Goal: Task Accomplishment & Management: Complete application form

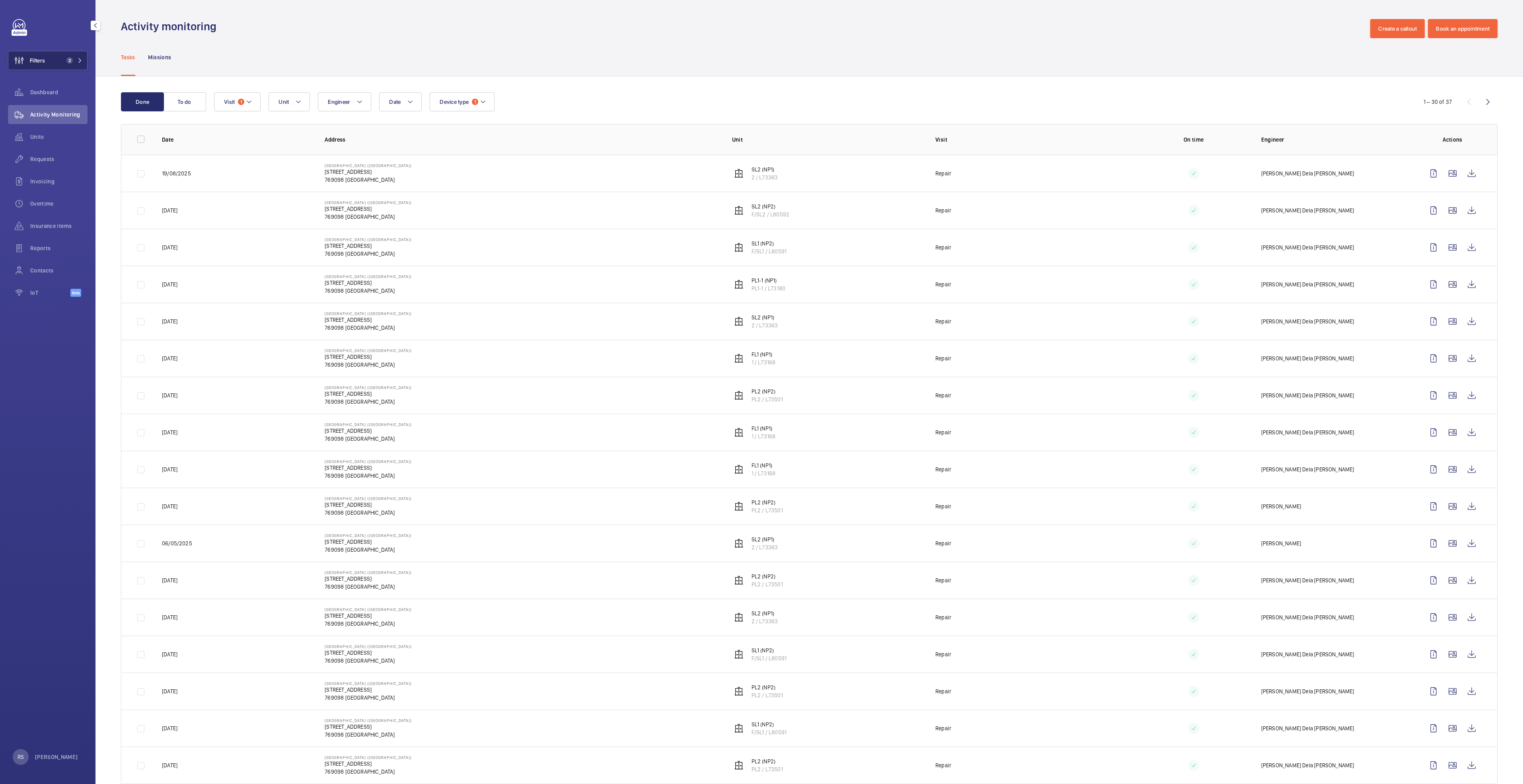
click at [72, 56] on button "Filters 2" at bounding box center [47, 60] width 79 height 19
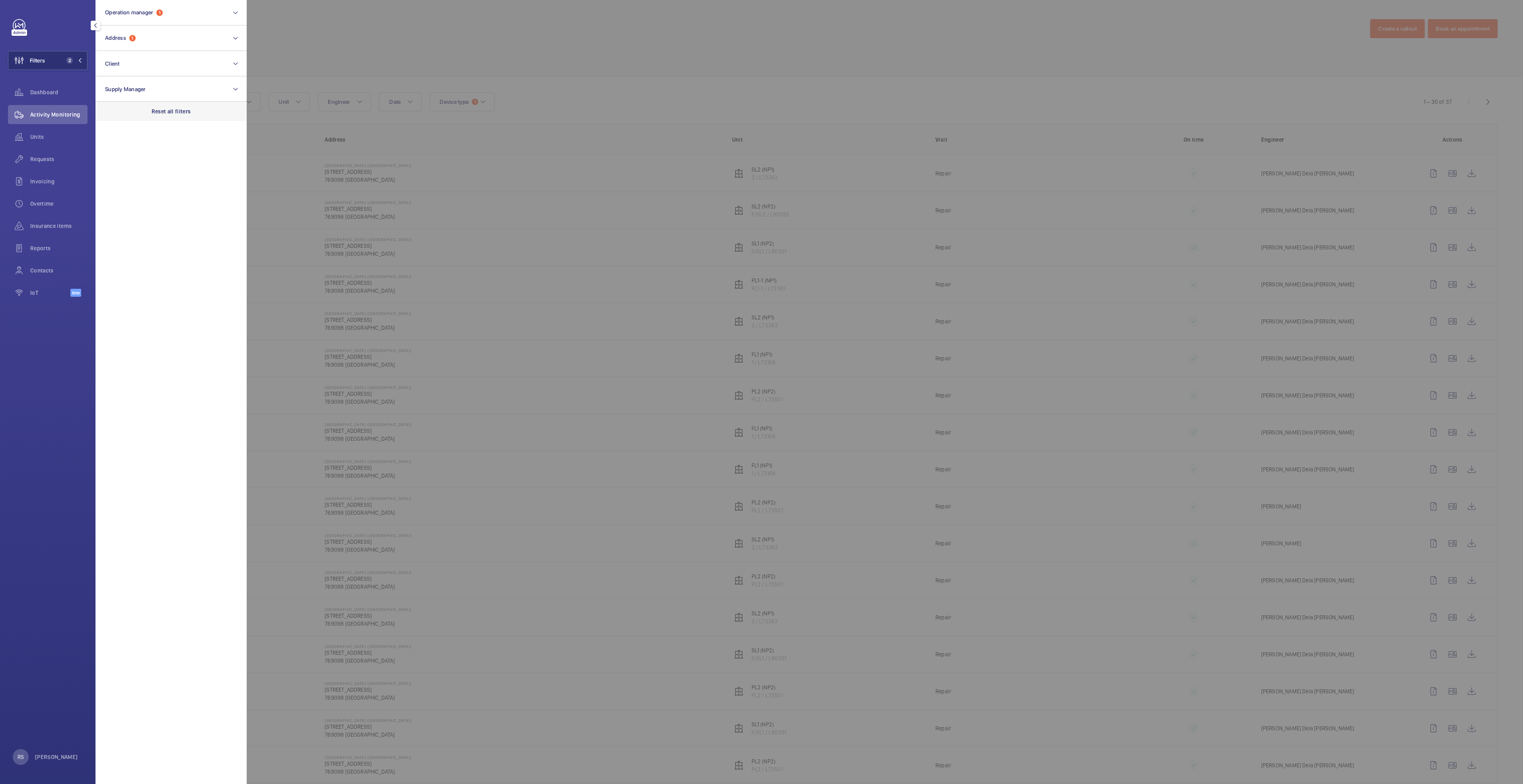
click at [152, 108] on p "Reset all filters" at bounding box center [172, 111] width 40 height 8
click at [146, 21] on button "Operation manager" at bounding box center [171, 12] width 151 height 25
click at [140, 83] on span "[PERSON_NAME]" at bounding box center [172, 83] width 110 height 8
click at [115, 83] on input "[PERSON_NAME]" at bounding box center [107, 83] width 16 height 16
checkbox input "true"
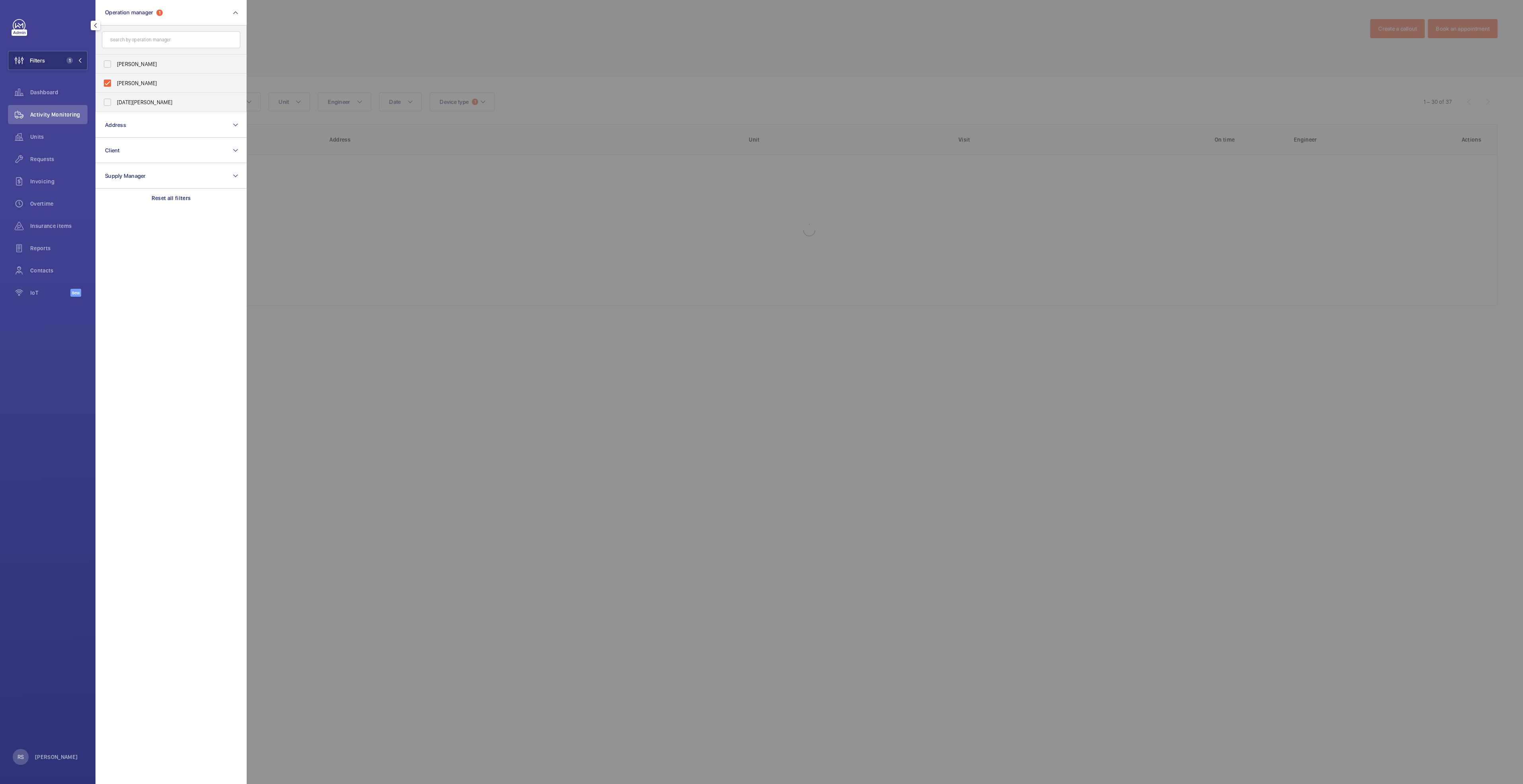
click at [354, 41] on div at bounding box center [1008, 392] width 1523 height 784
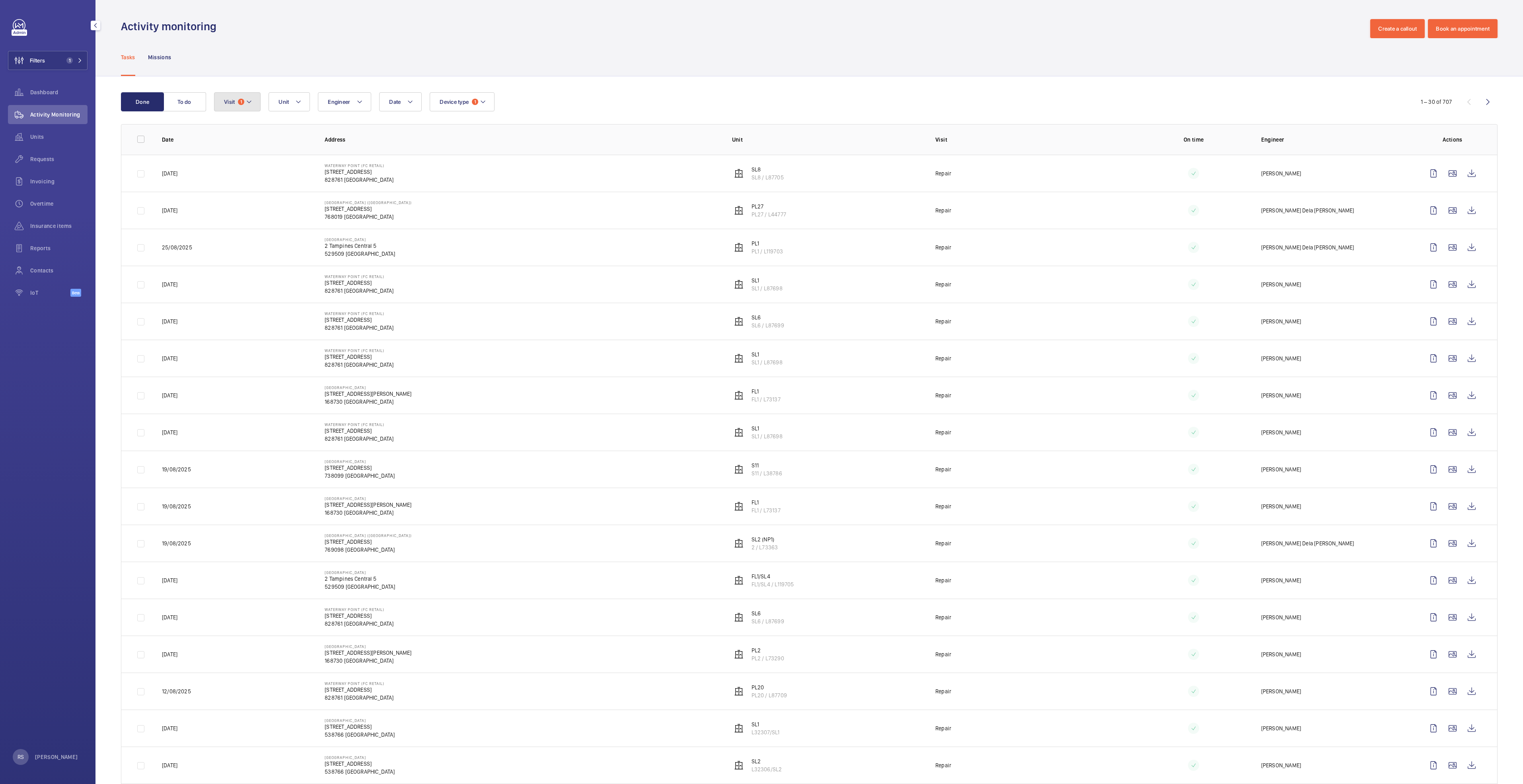
click at [245, 104] on button "Visit 1" at bounding box center [237, 101] width 46 height 19
click at [288, 283] on p "Reset" at bounding box center [290, 280] width 14 height 8
checkbox input "false"
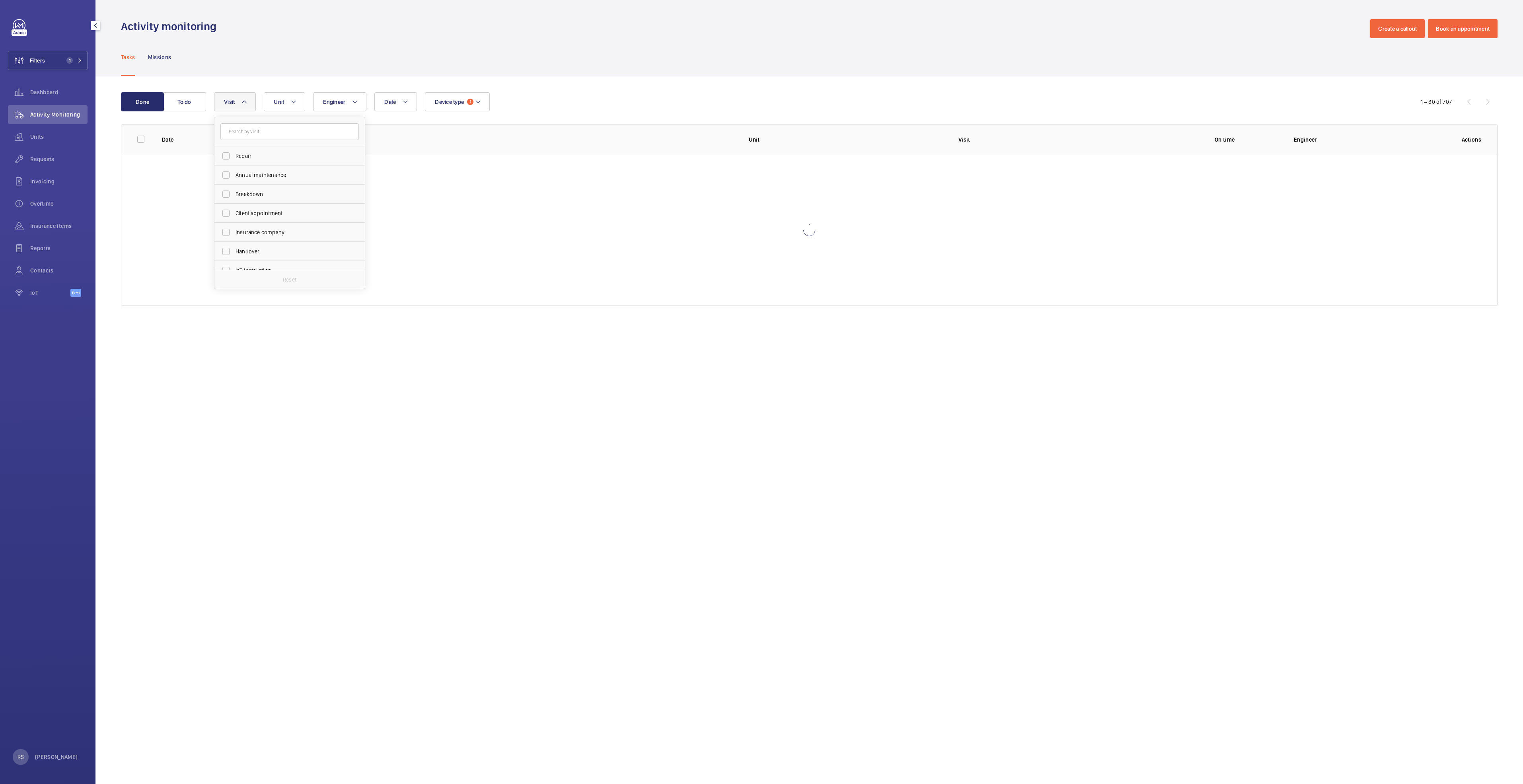
click at [672, 47] on div "Tasks Missions" at bounding box center [810, 57] width 1377 height 38
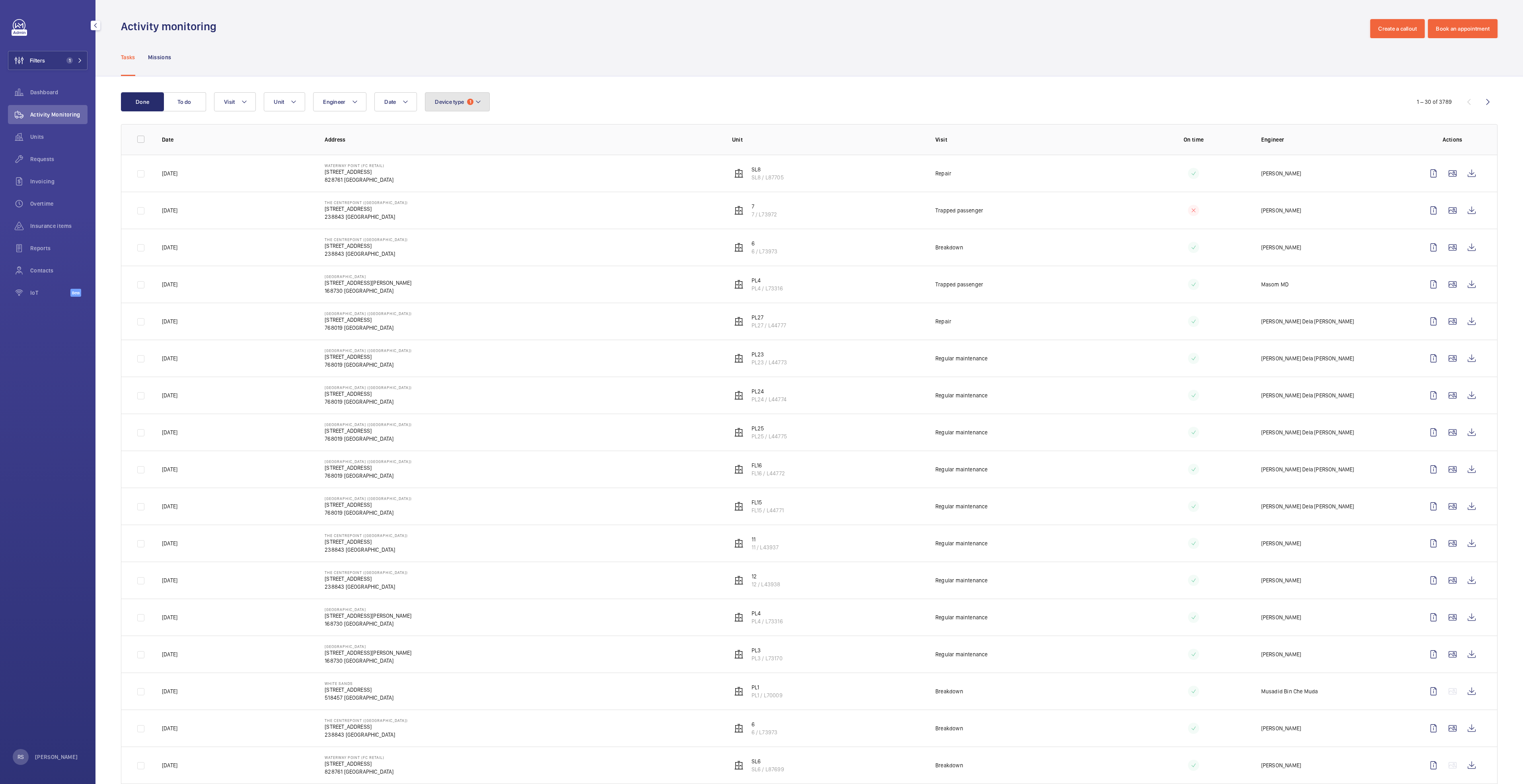
click at [479, 101] on mat-icon at bounding box center [478, 101] width 6 height 10
drag, startPoint x: 506, startPoint y: 254, endPoint x: 502, endPoint y: 255, distance: 4.1
click at [506, 257] on div "Reset" at bounding box center [500, 251] width 150 height 19
checkbox input "false"
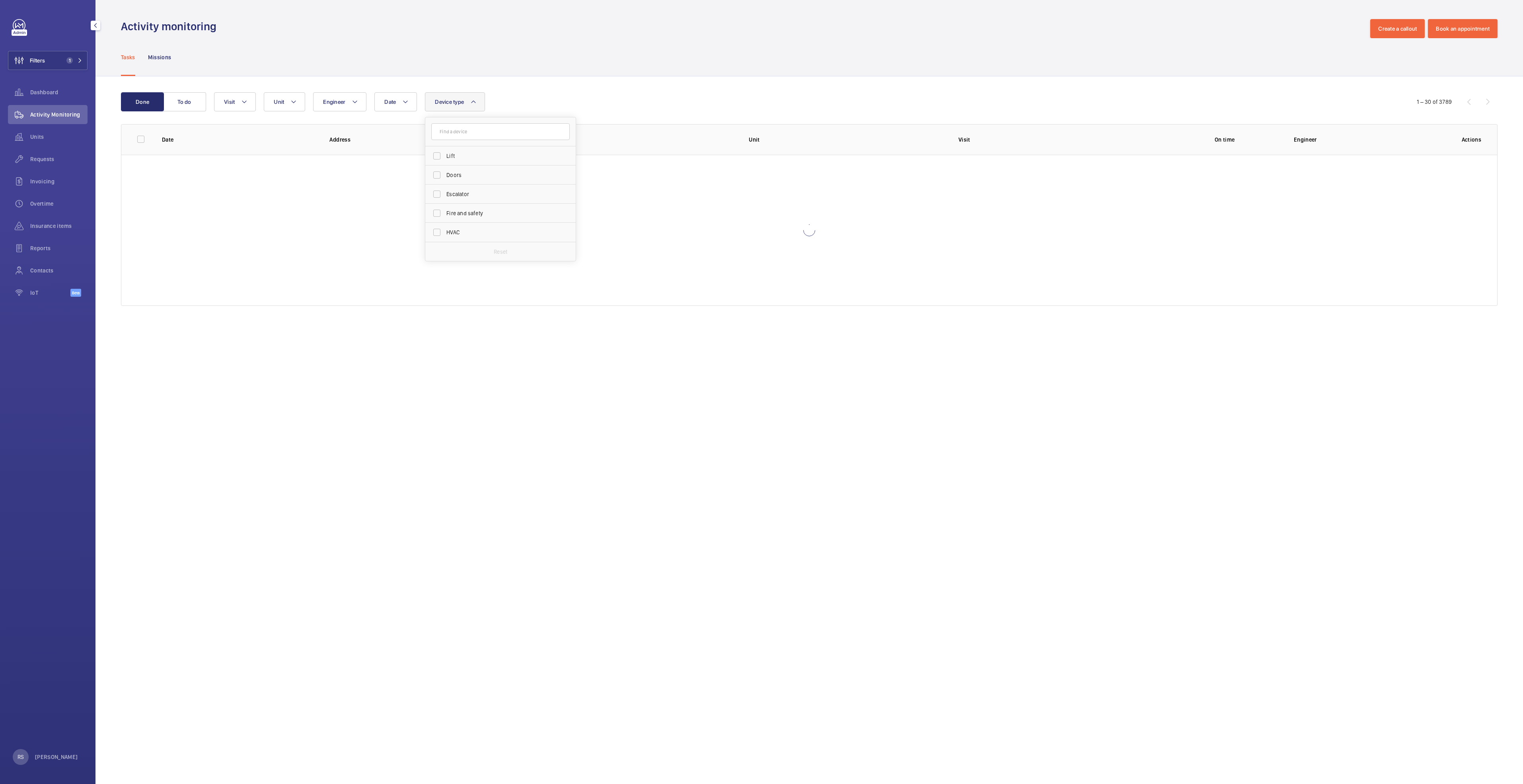
click at [685, 88] on div "Done To do Date Engineer Unit Device type Lift Doors Escalator Fire and safety …" at bounding box center [809, 200] width 1428 height 248
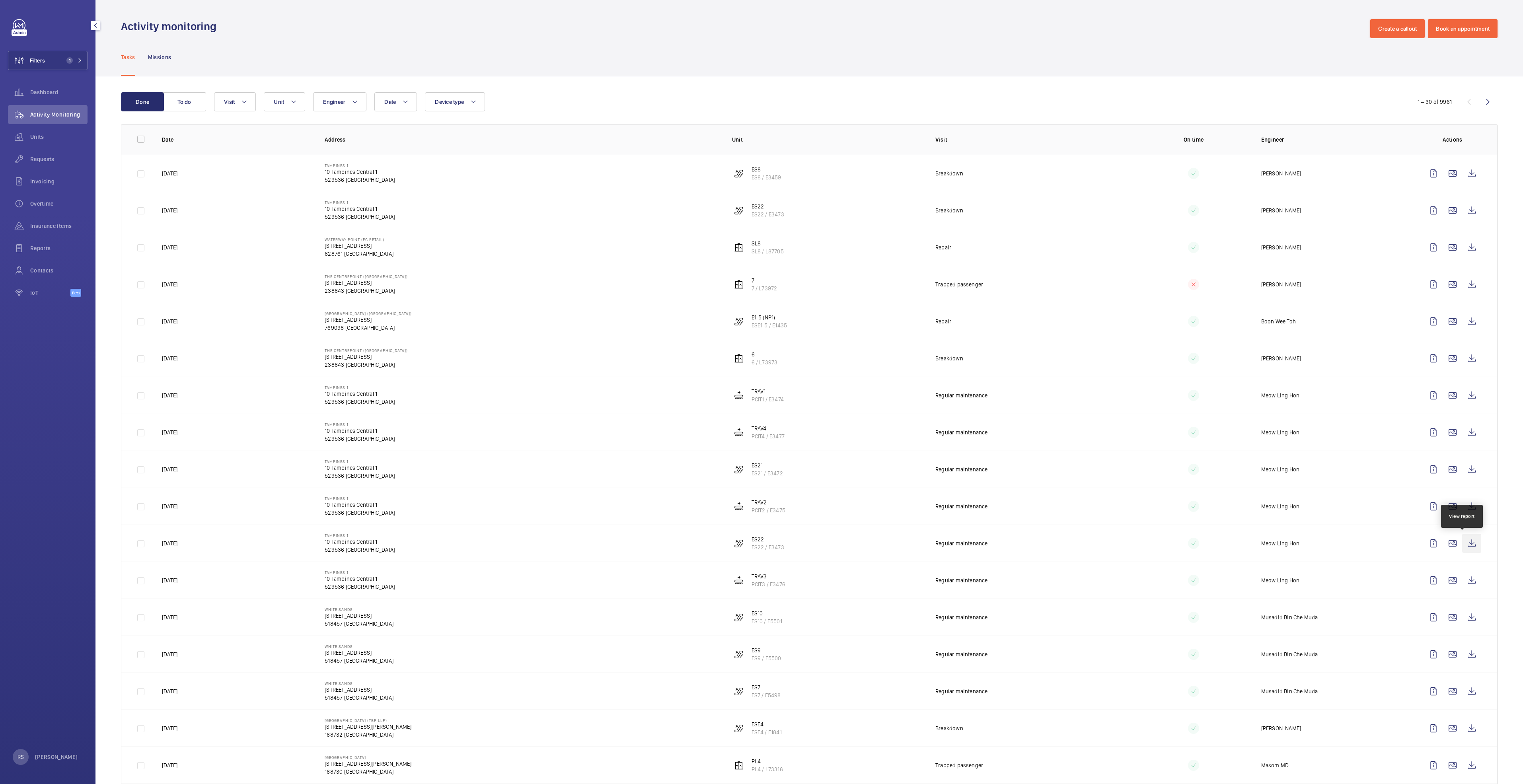
click at [758, 402] on wm-front-icon-button at bounding box center [1471, 542] width 19 height 19
click at [758, 402] on wm-front-icon-button at bounding box center [1471, 580] width 19 height 19
click at [758, 399] on wm-front-icon-button at bounding box center [1471, 395] width 19 height 19
click at [49, 162] on span "Requests" at bounding box center [59, 159] width 57 height 8
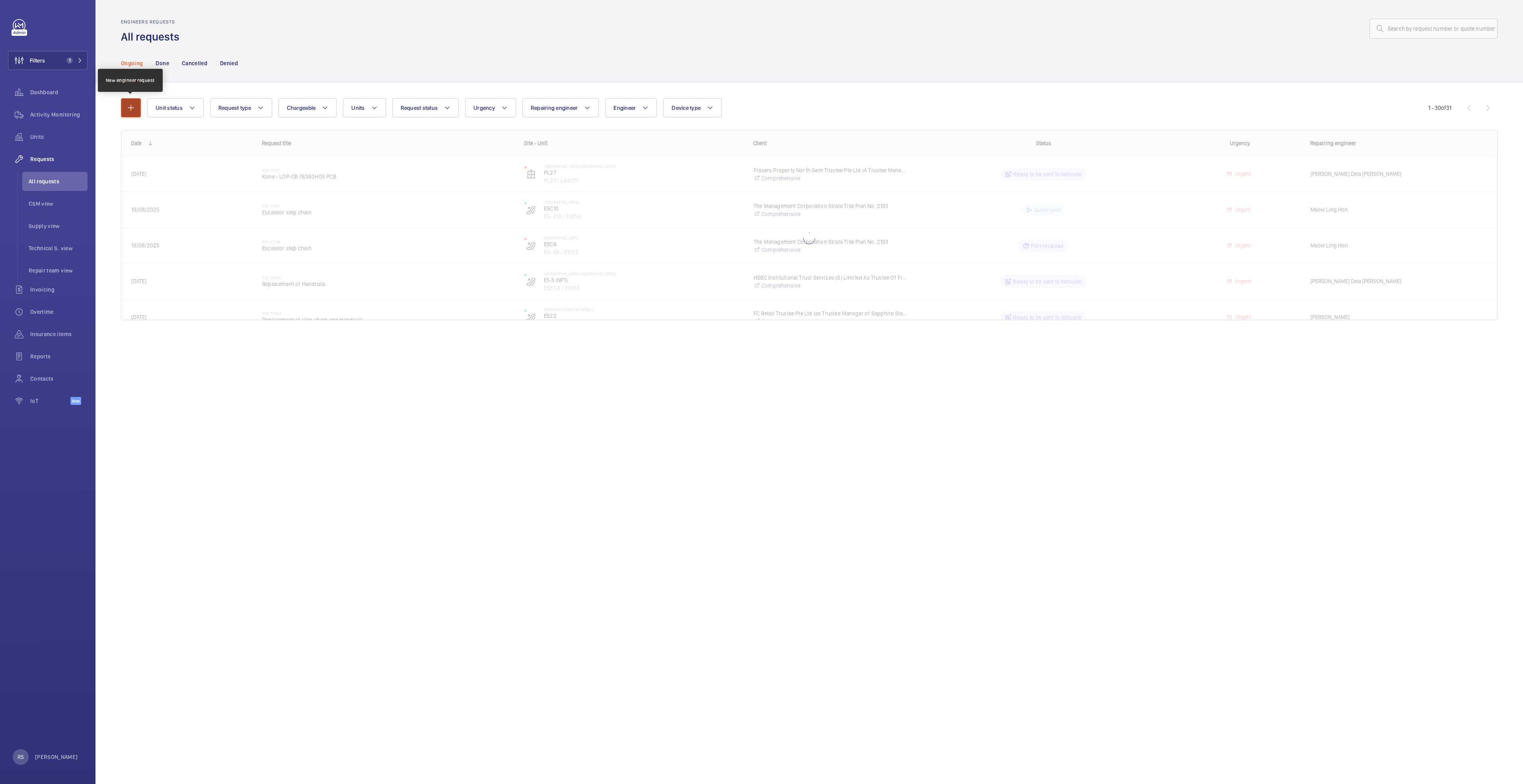
click at [130, 109] on mat-icon "button" at bounding box center [130, 107] width 10 height 10
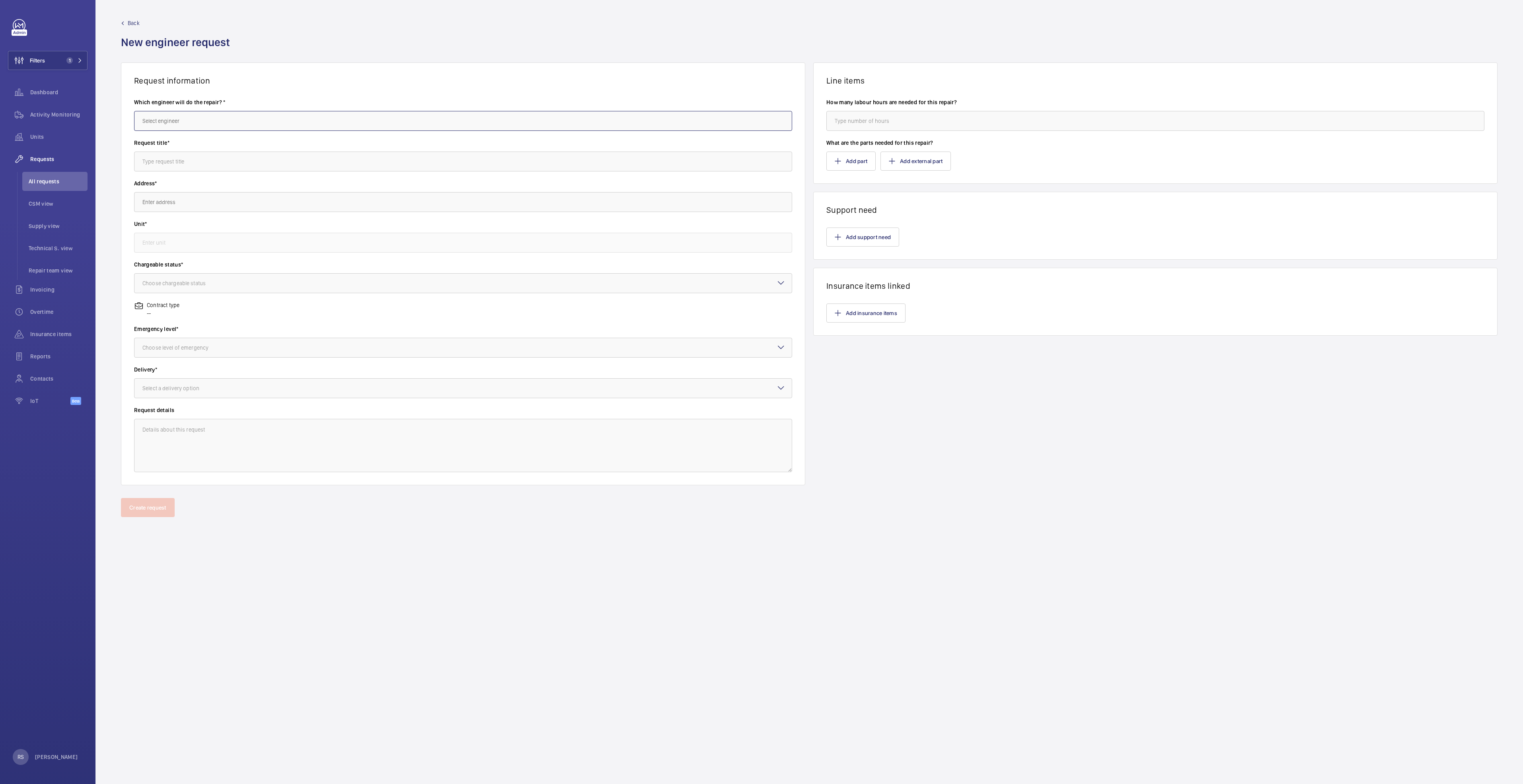
click at [265, 117] on input "text" at bounding box center [463, 121] width 658 height 20
click at [201, 117] on input "text" at bounding box center [463, 121] width 658 height 20
click at [190, 140] on mat-option "[PERSON_NAME] Dela [PERSON_NAME]" at bounding box center [463, 144] width 657 height 19
click at [173, 142] on label "Request title*" at bounding box center [463, 142] width 658 height 8
click at [227, 168] on input "text" at bounding box center [463, 162] width 658 height 20
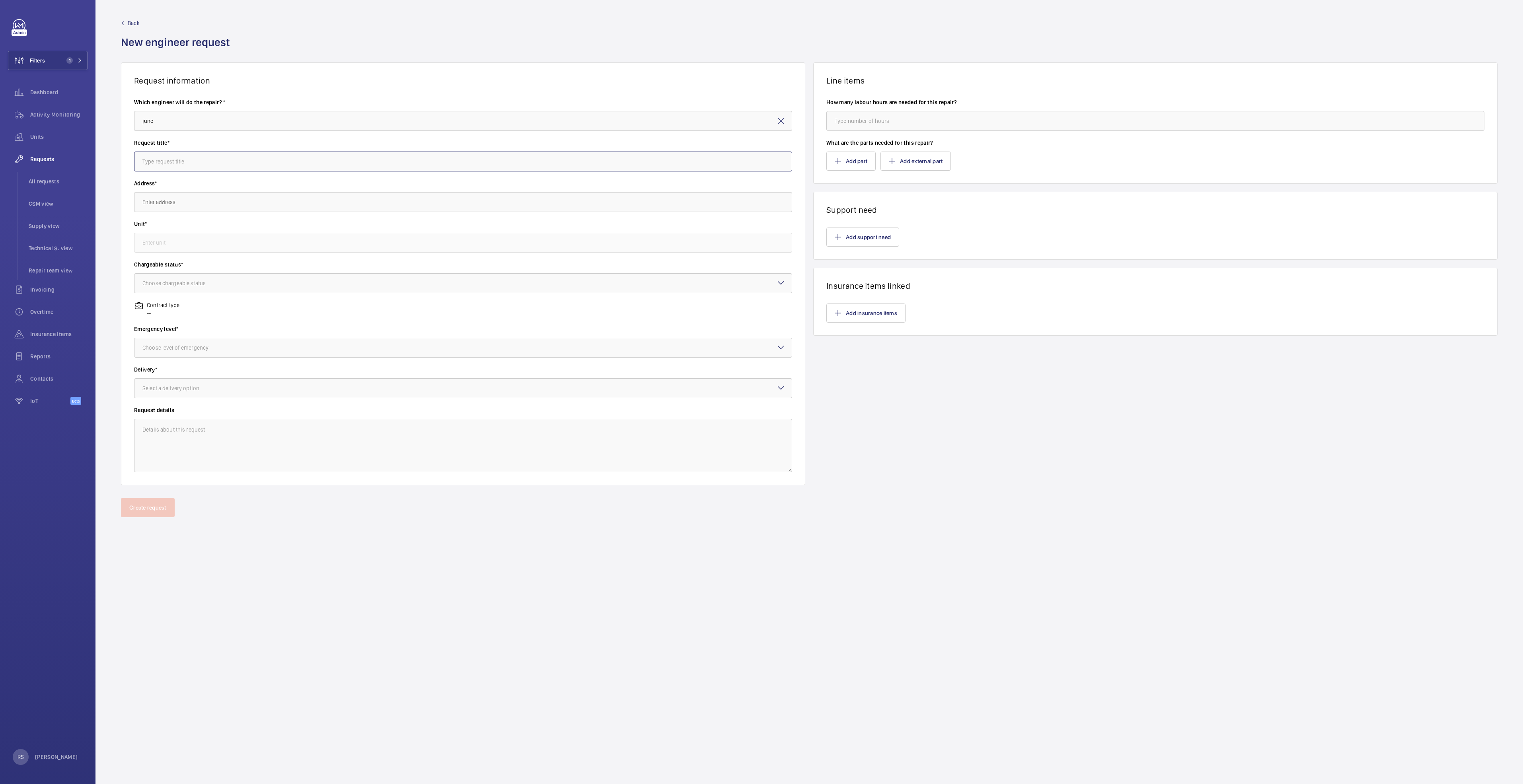
type input "[PERSON_NAME] Dela [PERSON_NAME]"
click at [229, 165] on input "text" at bounding box center [463, 162] width 658 height 20
click at [224, 203] on input "text" at bounding box center [463, 202] width 658 height 20
click at [259, 164] on input "Trouble shoot for Kone lift" at bounding box center [463, 162] width 658 height 20
type input "Trouble shoot for Kone Lift"
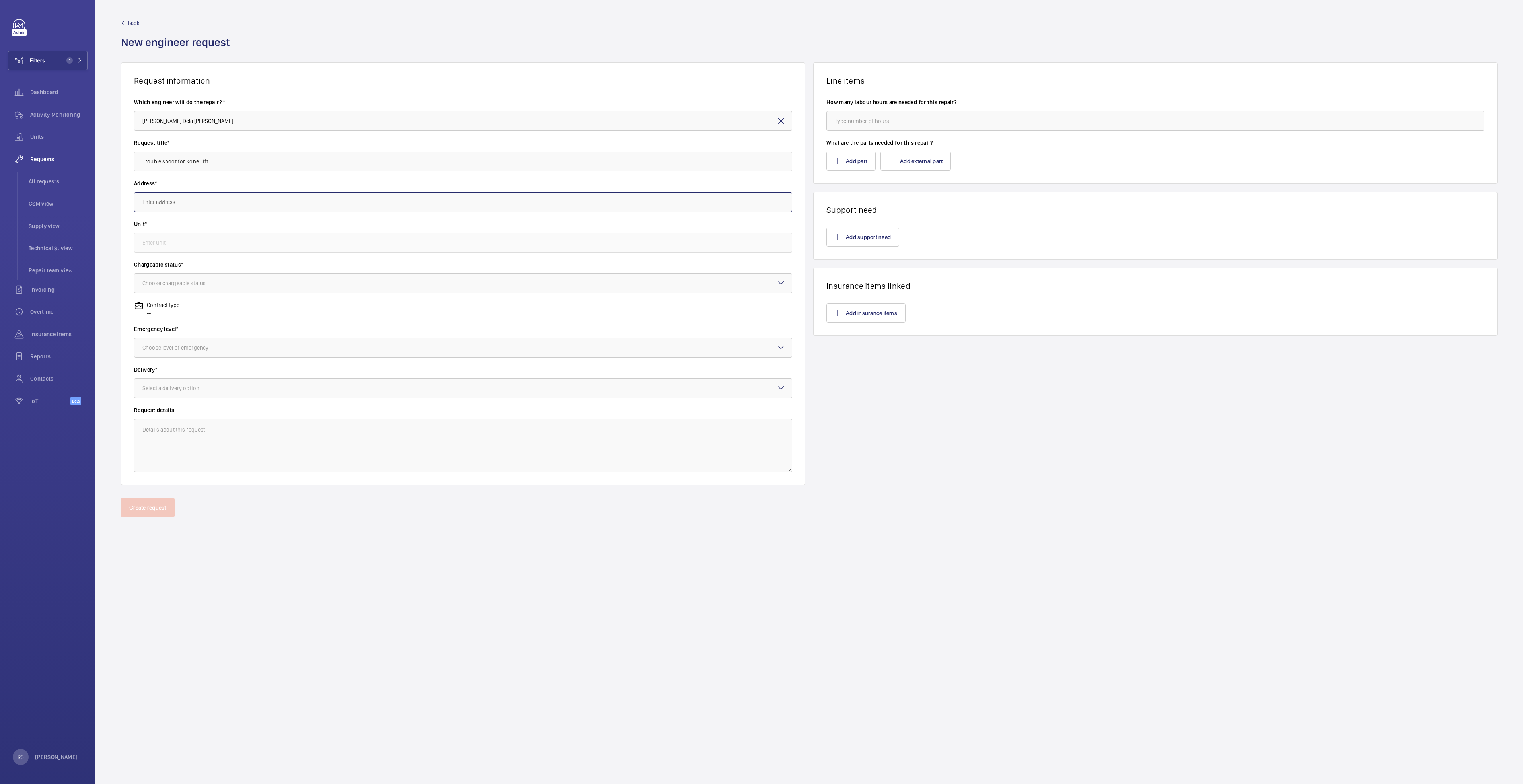
click at [231, 203] on input "text" at bounding box center [463, 202] width 658 height 20
click at [236, 243] on span "[GEOGRAPHIC_DATA] ([GEOGRAPHIC_DATA]) [STREET_ADDRESS]" at bounding box center [219, 245] width 152 height 8
click at [181, 243] on input "text" at bounding box center [463, 242] width 658 height 20
click at [211, 244] on input "text" at bounding box center [463, 242] width 658 height 20
type input "[GEOGRAPHIC_DATA] ([GEOGRAPHIC_DATA]) [STREET_ADDRESS]"
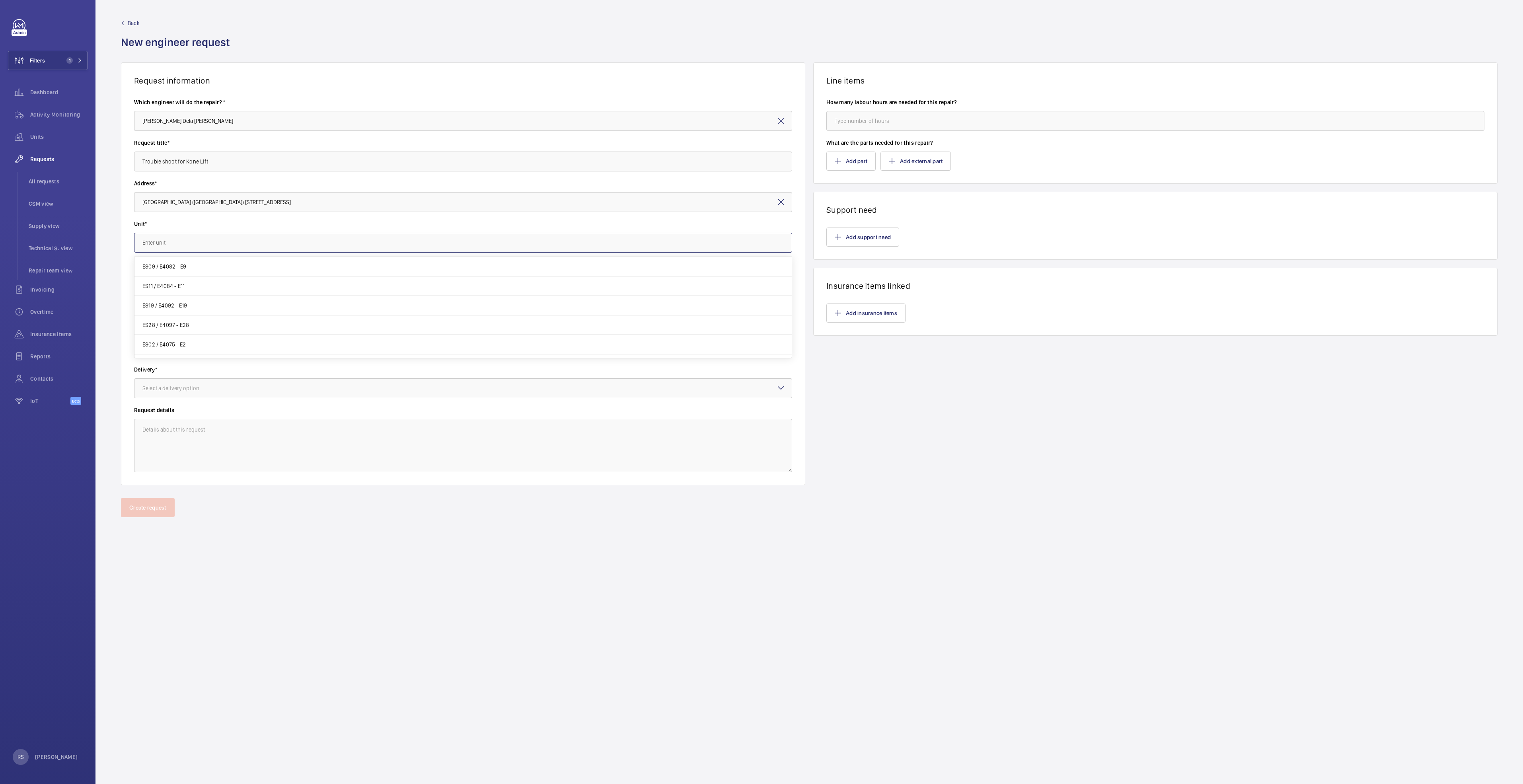
click at [218, 248] on input "text" at bounding box center [463, 242] width 658 height 20
click at [185, 262] on span "PL27 / L44777 - PL27" at bounding box center [168, 266] width 52 height 8
click at [164, 266] on label "Chargeable status*" at bounding box center [463, 264] width 658 height 8
type input "PL27 / L44777 - PL27"
click at [168, 282] on div "Choose chargeable status" at bounding box center [184, 283] width 83 height 8
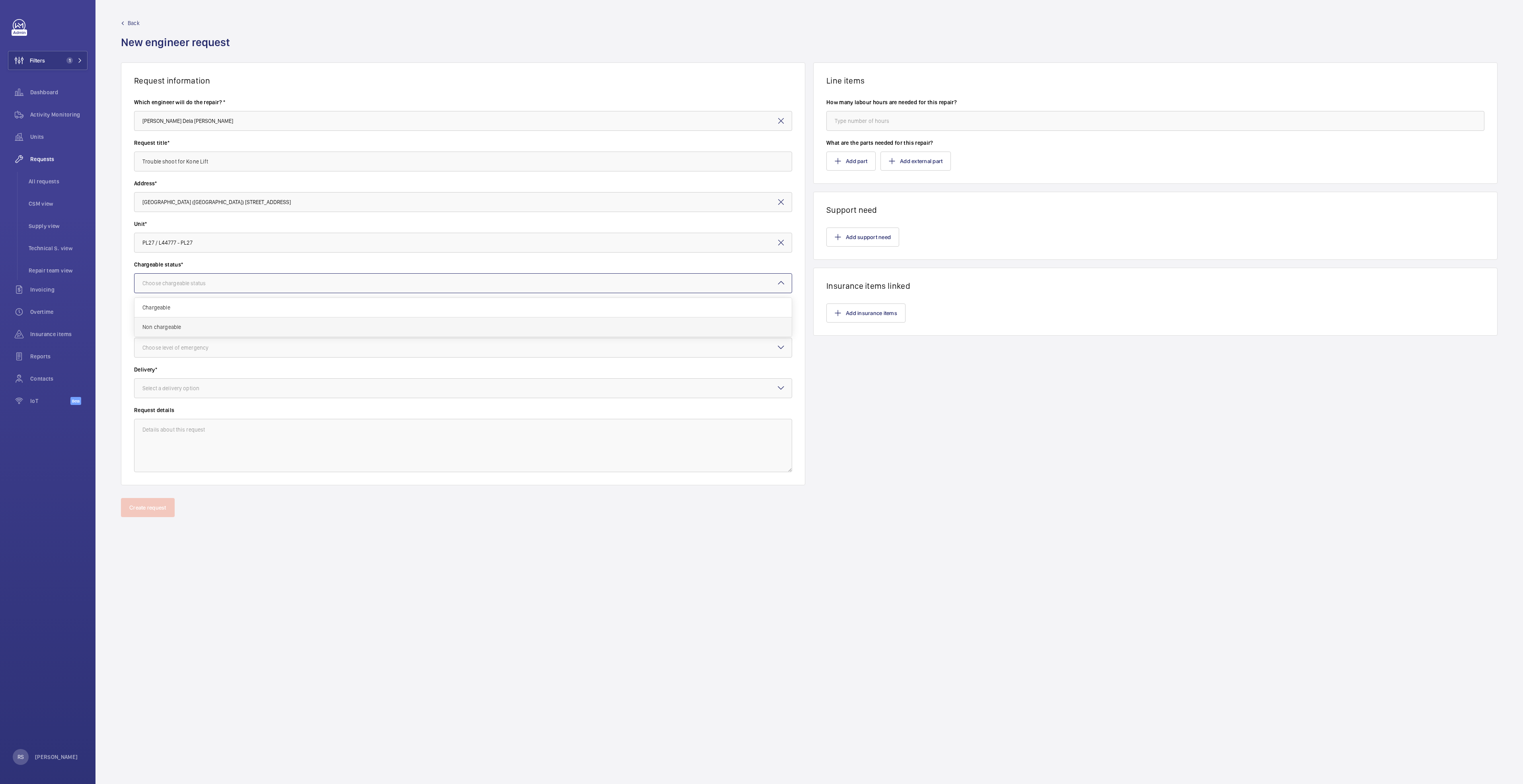
click at [168, 325] on span "Non chargeable" at bounding box center [463, 327] width 641 height 8
click at [208, 349] on div "Choose level of emergency" at bounding box center [185, 347] width 86 height 8
click at [192, 402] on span "Urgent" at bounding box center [463, 411] width 641 height 8
click at [197, 395] on div at bounding box center [463, 388] width 657 height 19
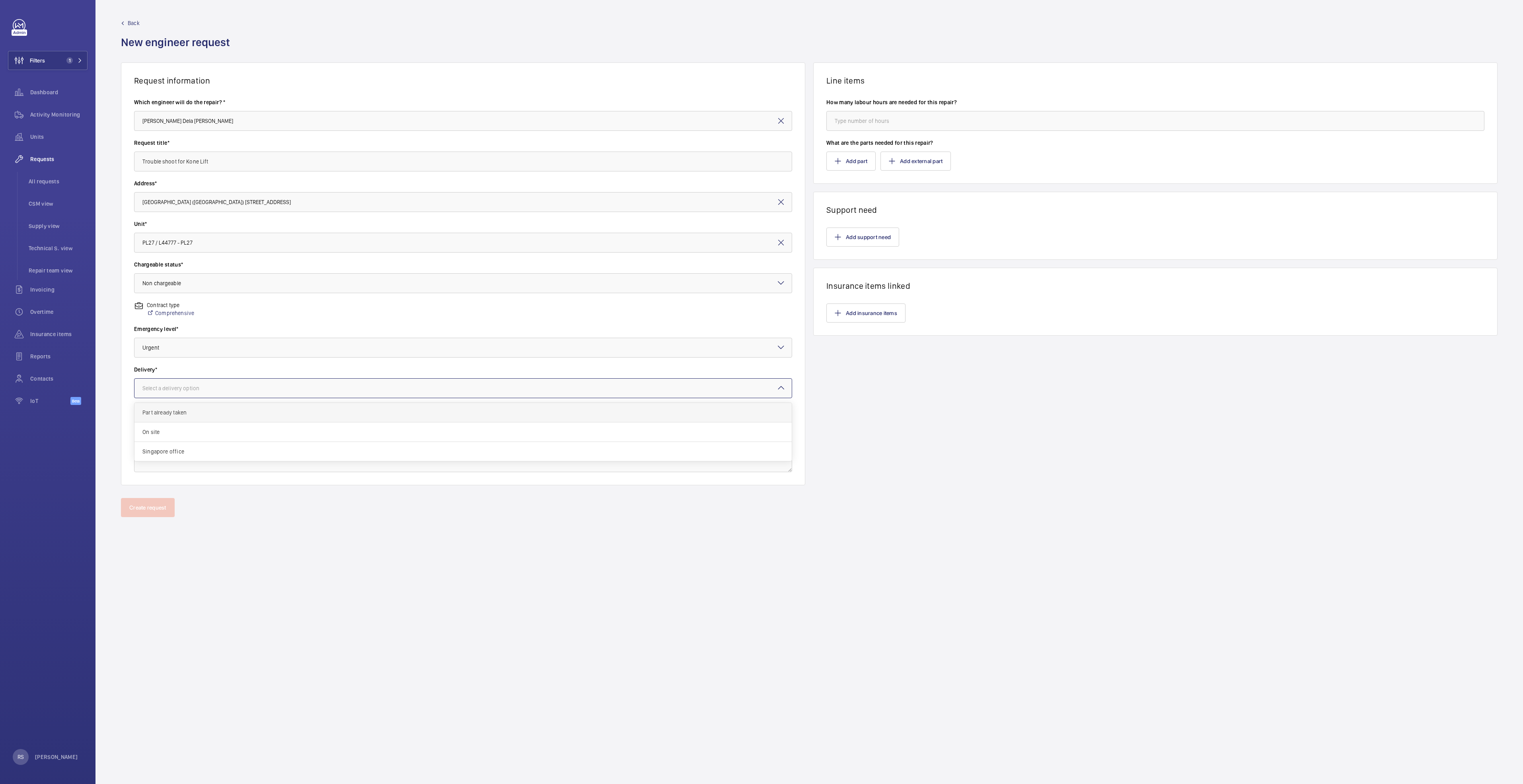
click at [170, 402] on span "Part already taken" at bounding box center [463, 412] width 641 height 8
click at [758, 109] on wm-front-input "How many labour hours are needed for this repair?" at bounding box center [1155, 114] width 658 height 33
click at [758, 113] on input "number" at bounding box center [1155, 121] width 658 height 20
click at [758, 160] on button "Add part" at bounding box center [851, 161] width 50 height 19
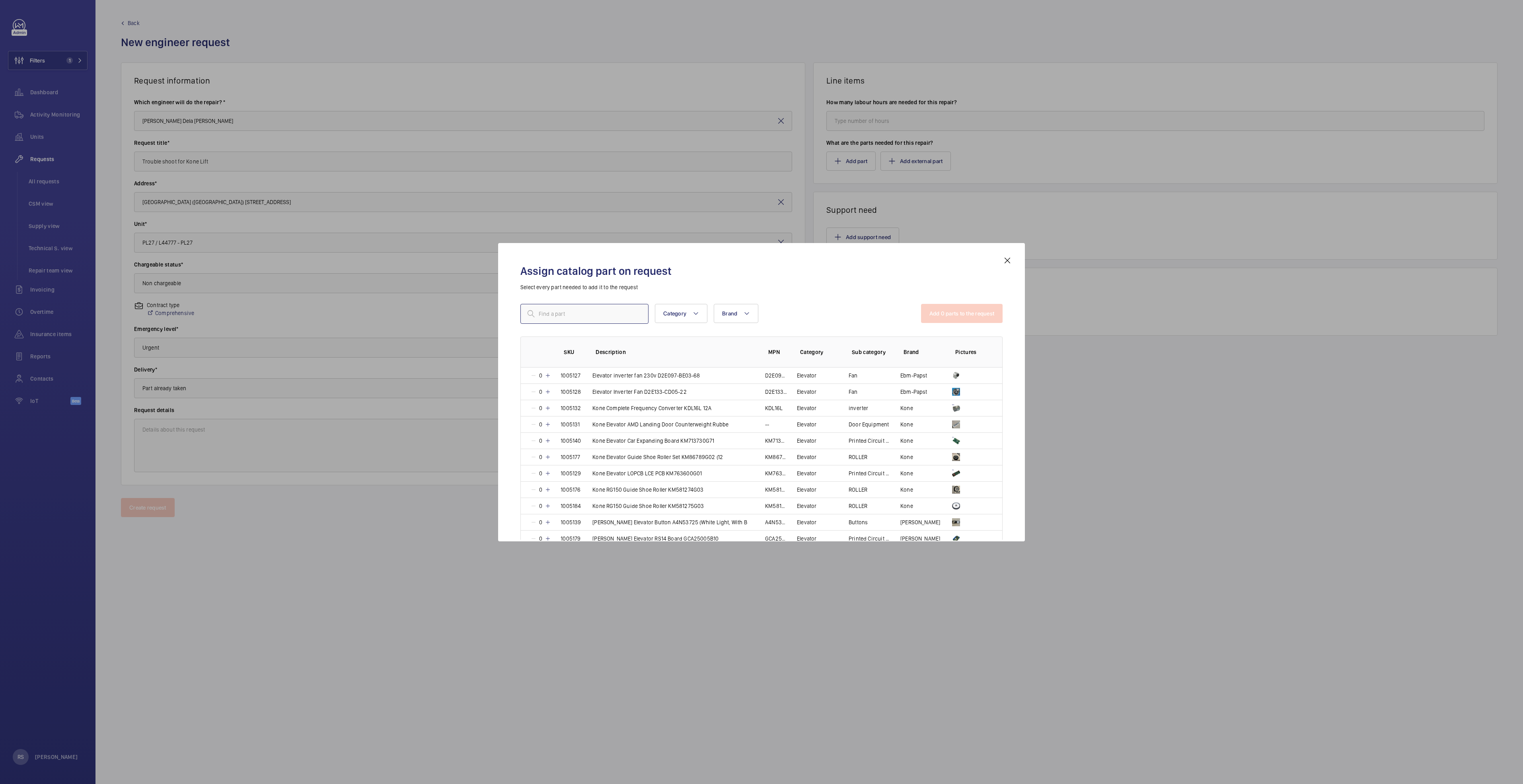
click at [573, 308] on input "text" at bounding box center [585, 314] width 128 height 20
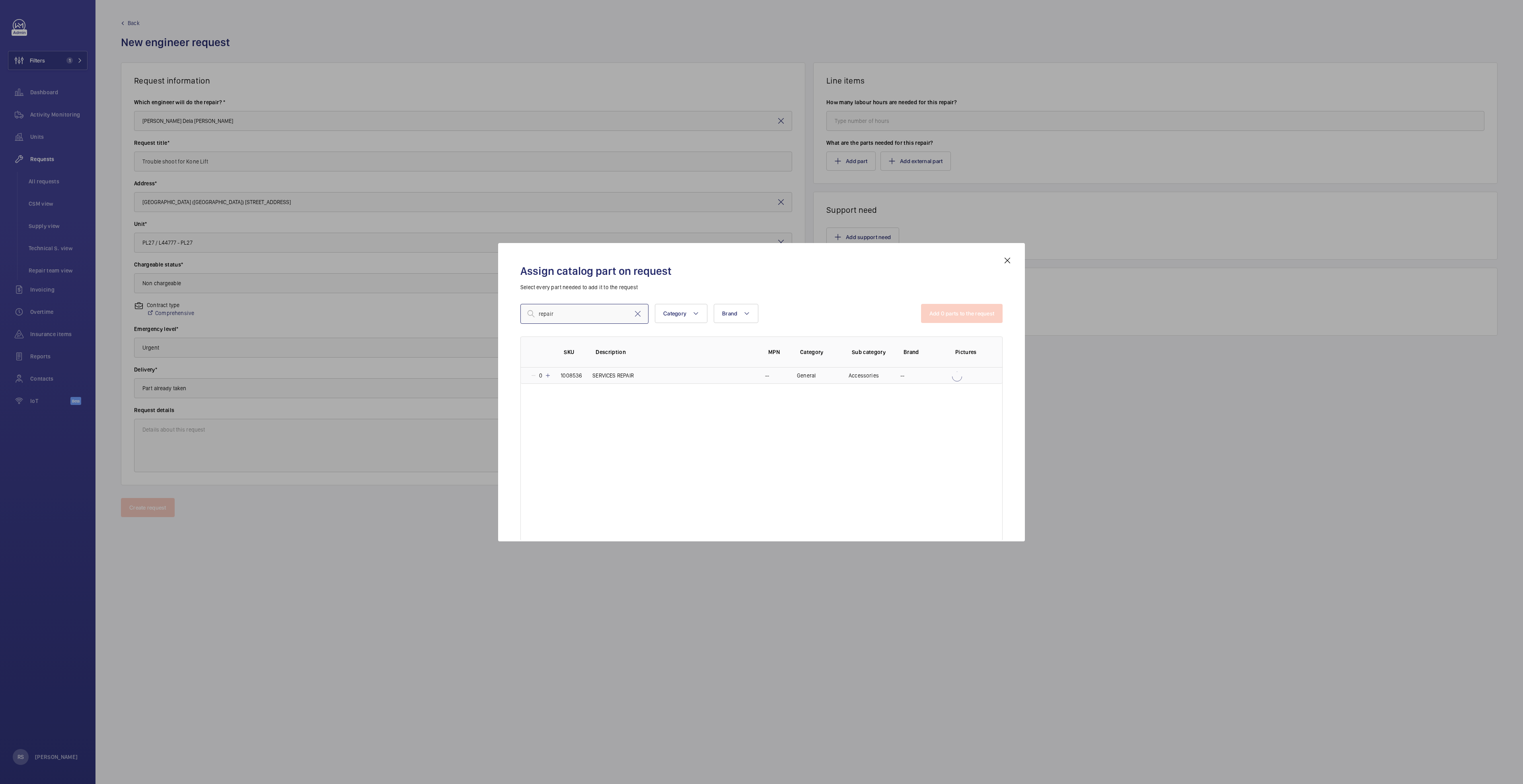
type input "repair"
click at [546, 378] on mat-icon at bounding box center [548, 376] width 6 height 6
click at [758, 309] on button "Add 1 parts to the request" at bounding box center [963, 313] width 81 height 19
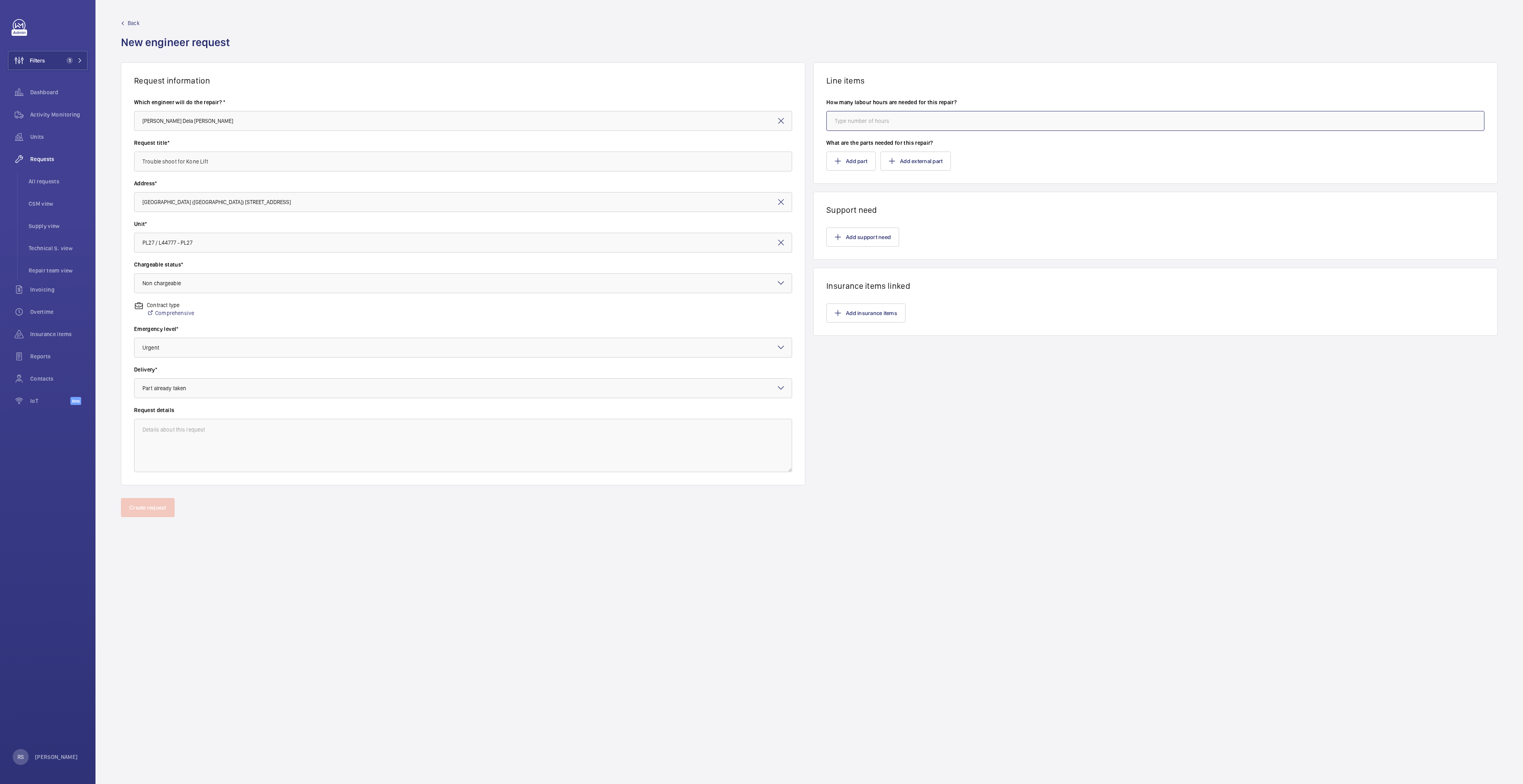
click at [758, 116] on input "number" at bounding box center [1155, 121] width 658 height 20
click at [758, 322] on wm-front-audit-report-lines-linked "Add insurance items" at bounding box center [1155, 312] width 658 height 19
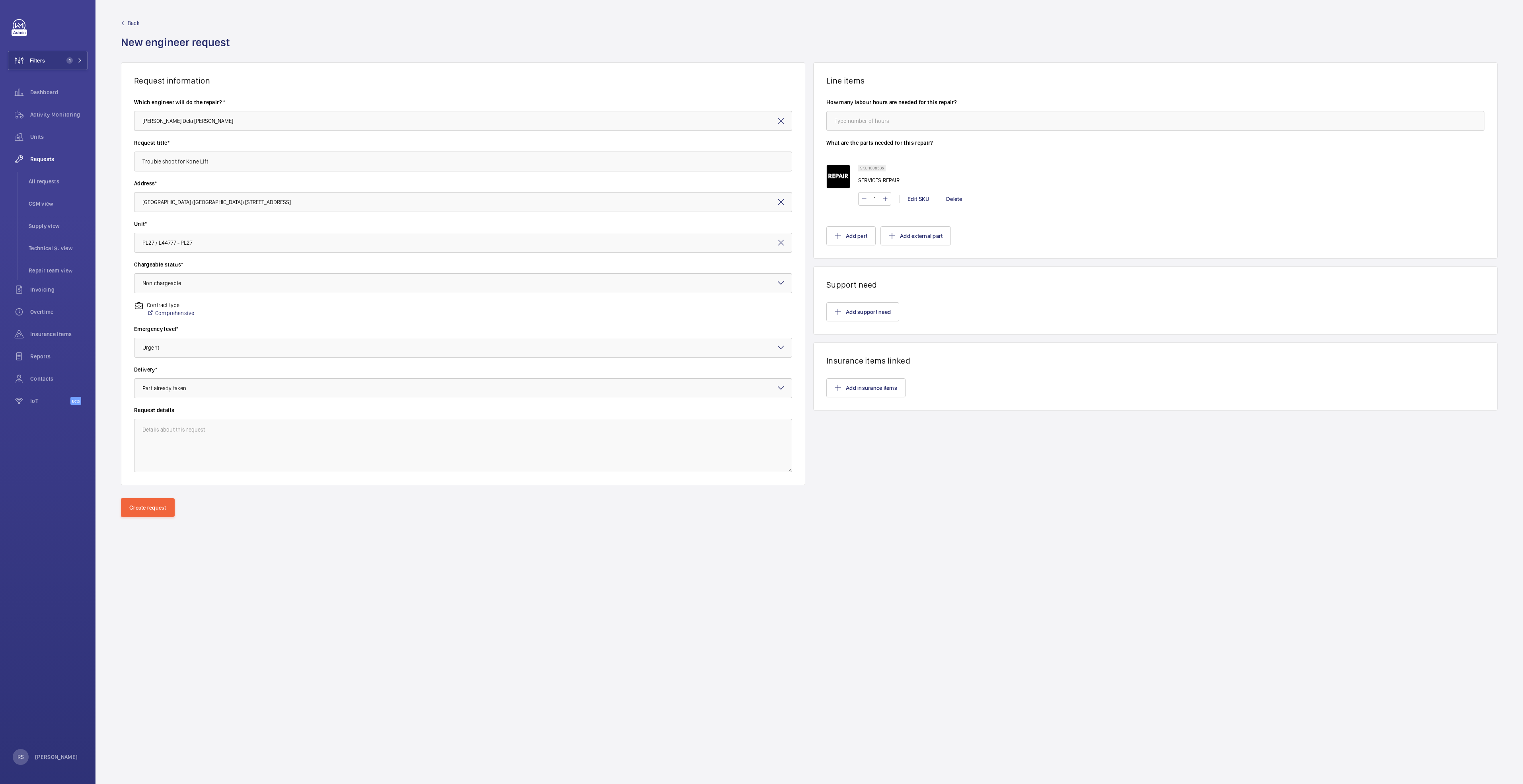
click at [758, 162] on div "SKU 1008536 SERVICES REPAIR 1 Edit SKU Delete" at bounding box center [1155, 185] width 658 height 62
click at [758, 149] on wm-front-parts-input "What are the parts needed for this repair? SKU 1008536 SERVICES REPAIR 1 Edit S…" at bounding box center [1155, 192] width 658 height 107
click at [758, 152] on wm-front-parts-input "What are the parts needed for this repair? SKU 1008536 SERVICES REPAIR 1 Edit S…" at bounding box center [1155, 192] width 658 height 107
click at [758, 111] on input "number" at bounding box center [1155, 121] width 658 height 20
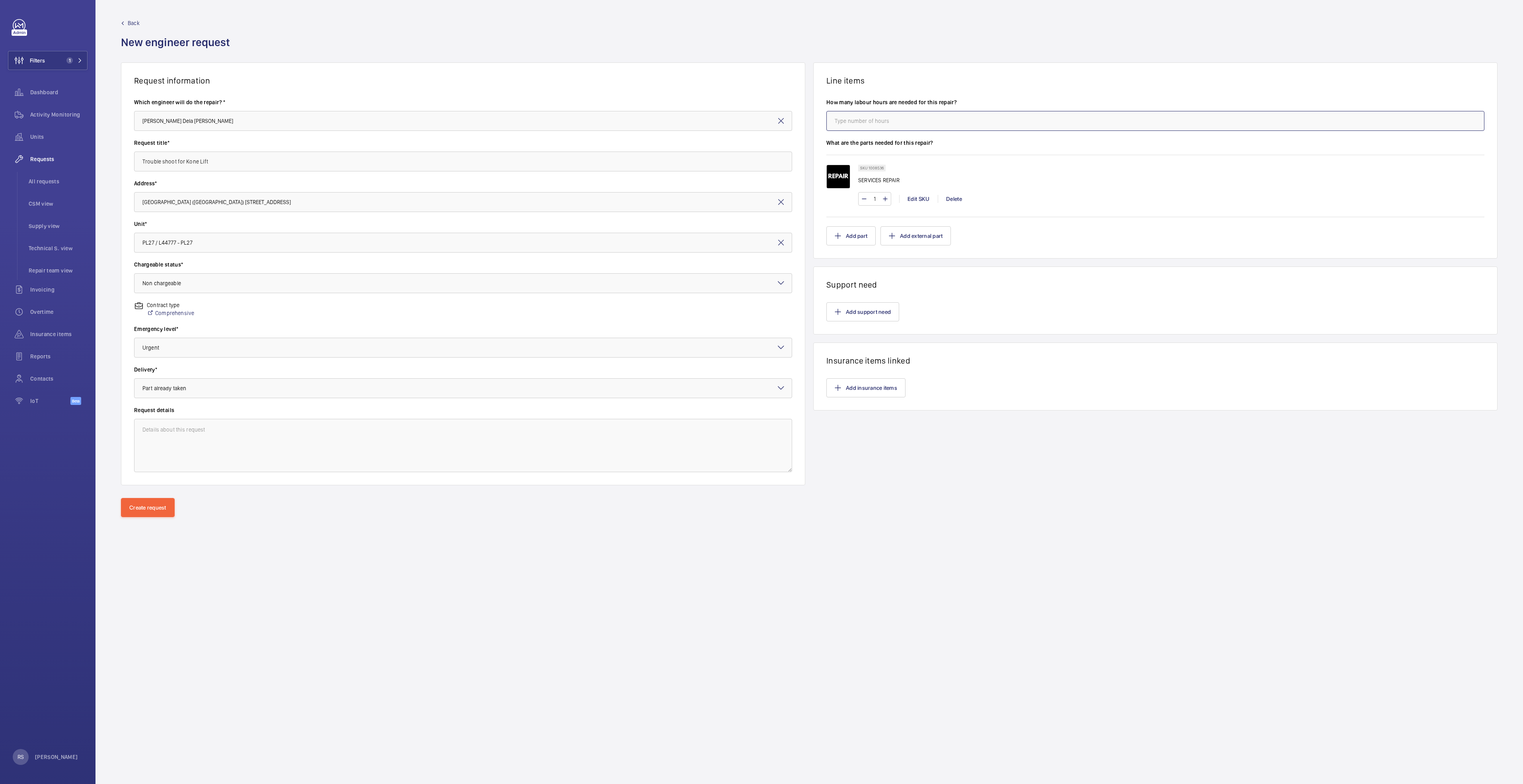
click at [758, 111] on input "number" at bounding box center [1155, 121] width 658 height 20
click at [758, 130] on input "number" at bounding box center [1155, 121] width 658 height 20
click at [758, 123] on input "number" at bounding box center [1155, 121] width 658 height 20
click at [265, 402] on textarea at bounding box center [463, 446] width 658 height 53
click at [272, 402] on textarea at bounding box center [463, 446] width 658 height 53
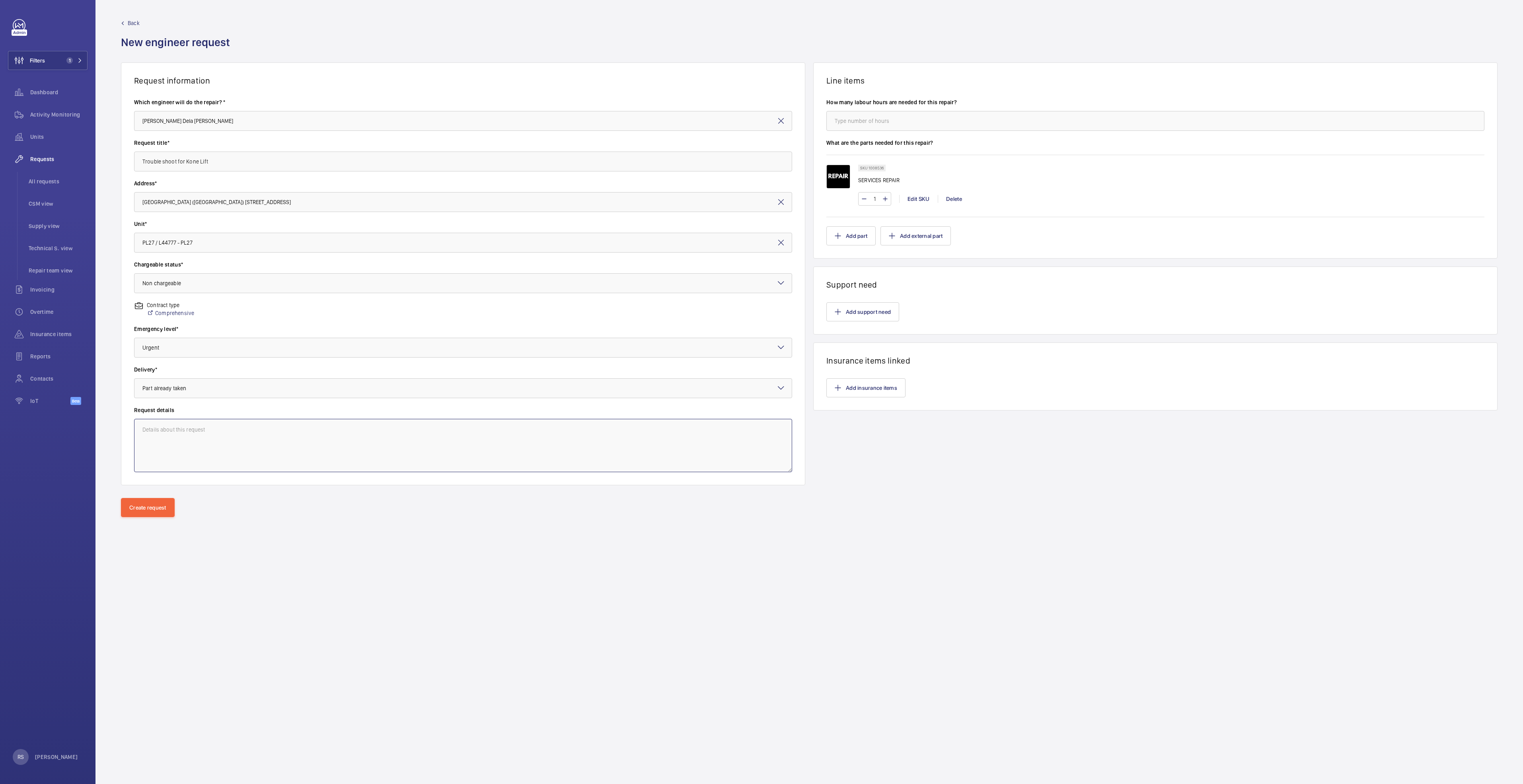
click at [297, 402] on textarea at bounding box center [463, 446] width 658 height 53
click at [758, 114] on input "number" at bounding box center [1155, 121] width 658 height 20
drag, startPoint x: 859, startPoint y: 114, endPoint x: 1025, endPoint y: 539, distance: 456.3
click at [758, 402] on div "Create request" at bounding box center [809, 520] width 1428 height 44
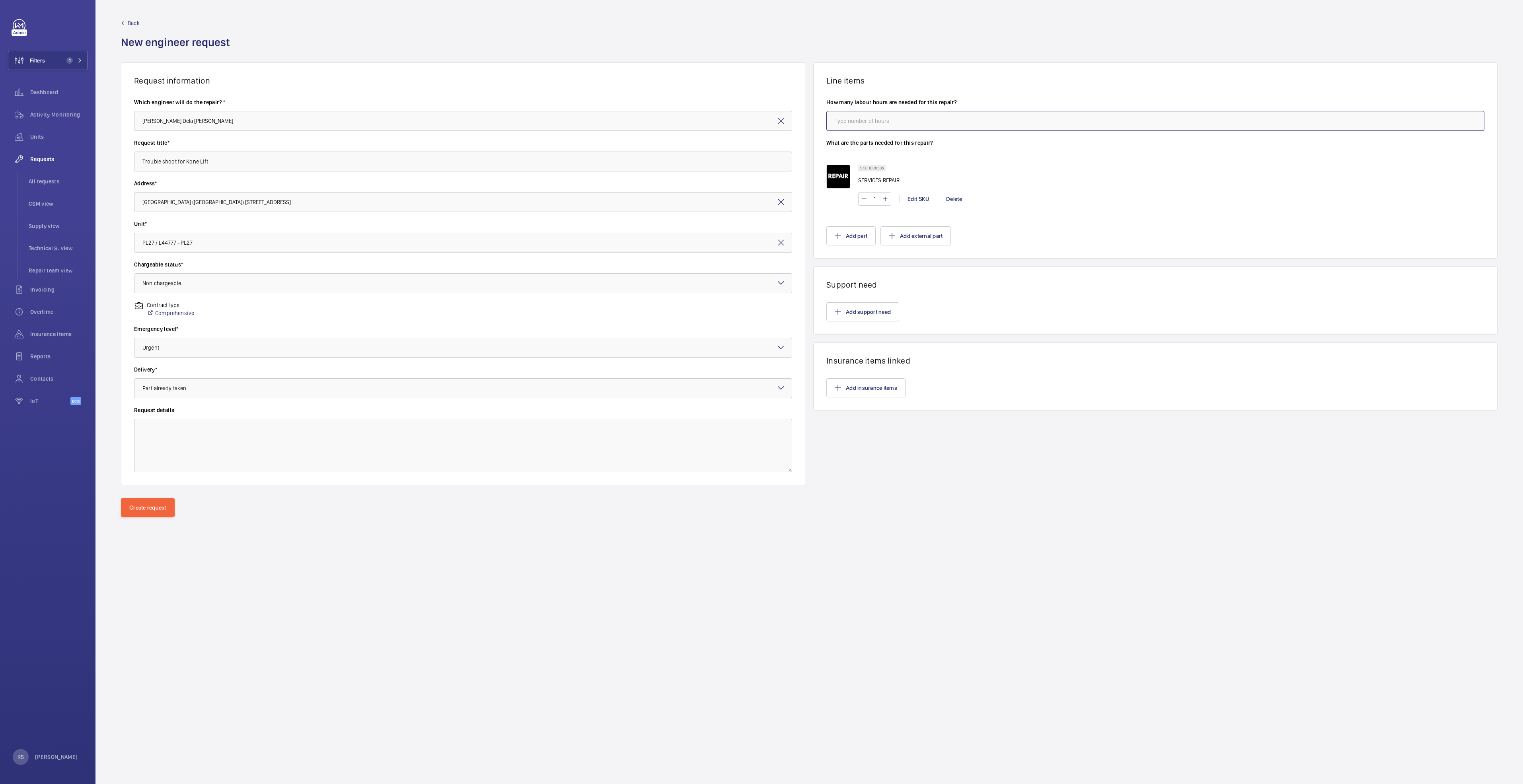
click at [758, 117] on input "number" at bounding box center [1155, 121] width 658 height 20
click at [758, 312] on button "Add support need" at bounding box center [863, 312] width 73 height 19
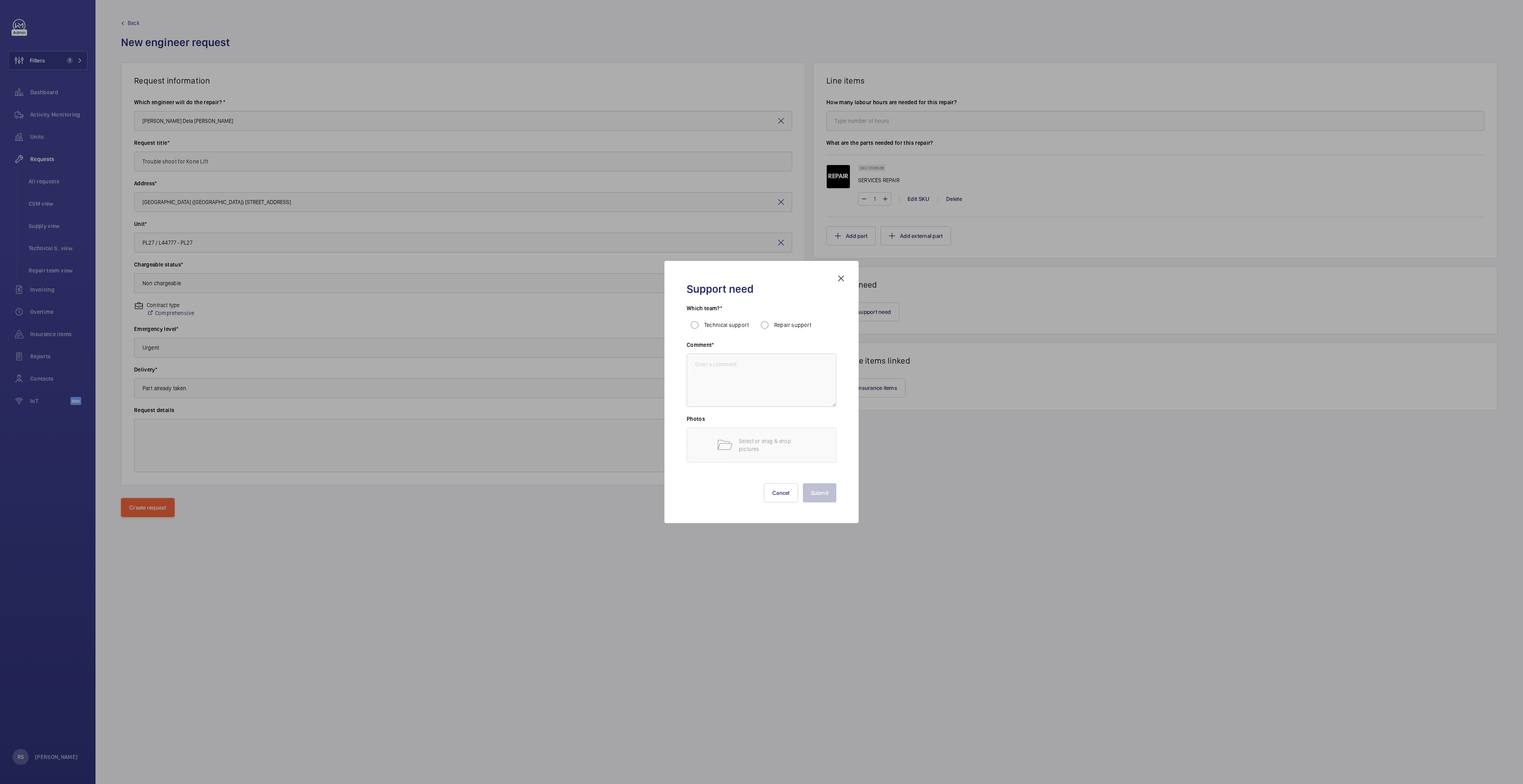
click at [758, 308] on h3 "Which team?*" at bounding box center [762, 310] width 149 height 13
click at [758, 328] on label "Repair support" at bounding box center [792, 325] width 39 height 8
click at [758, 328] on input "Repair support" at bounding box center [765, 325] width 16 height 16
radio input "true"
click at [752, 390] on textarea at bounding box center [762, 380] width 149 height 53
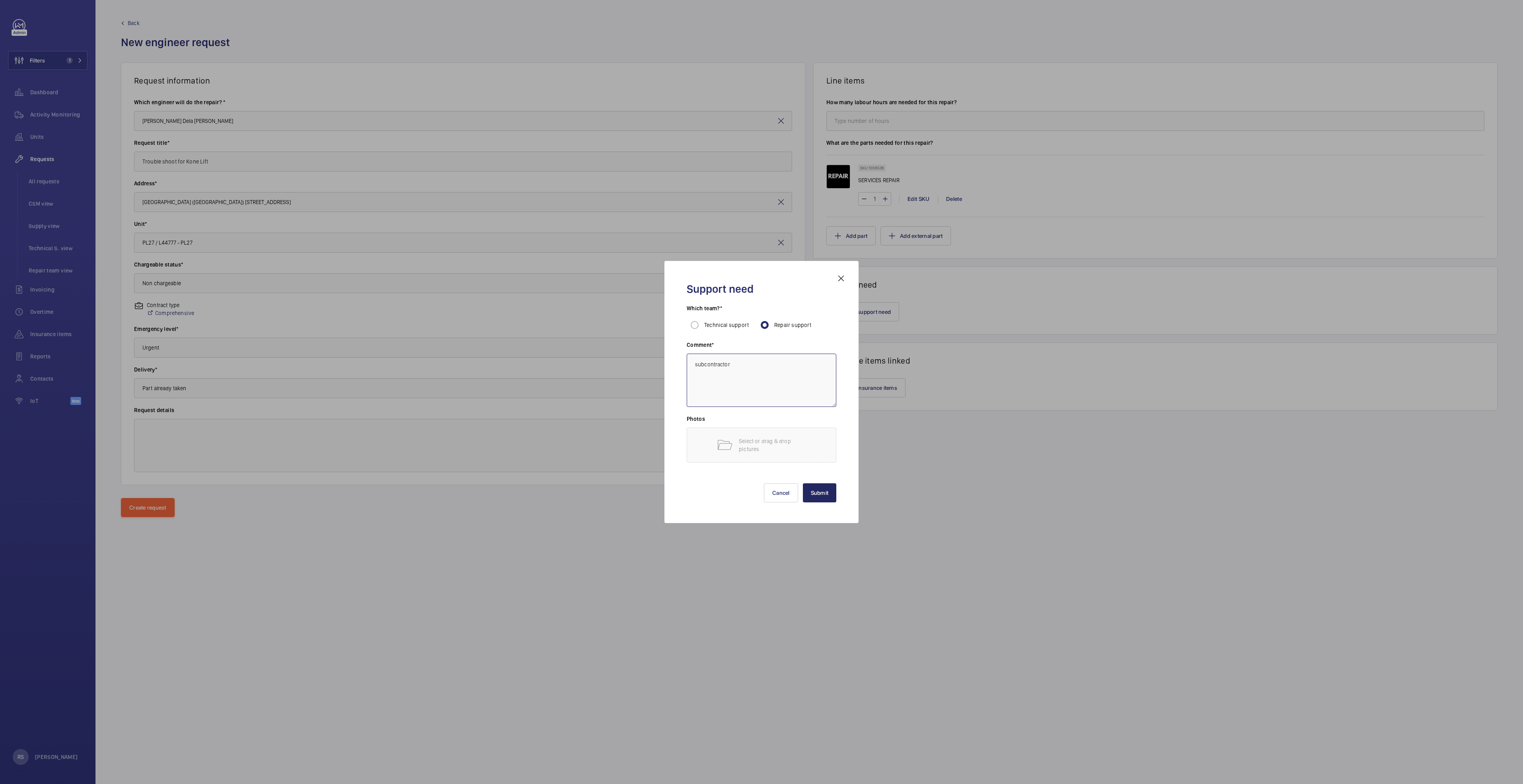
type textarea "subcontractor"
click at [758, 402] on button "Submit" at bounding box center [819, 492] width 34 height 19
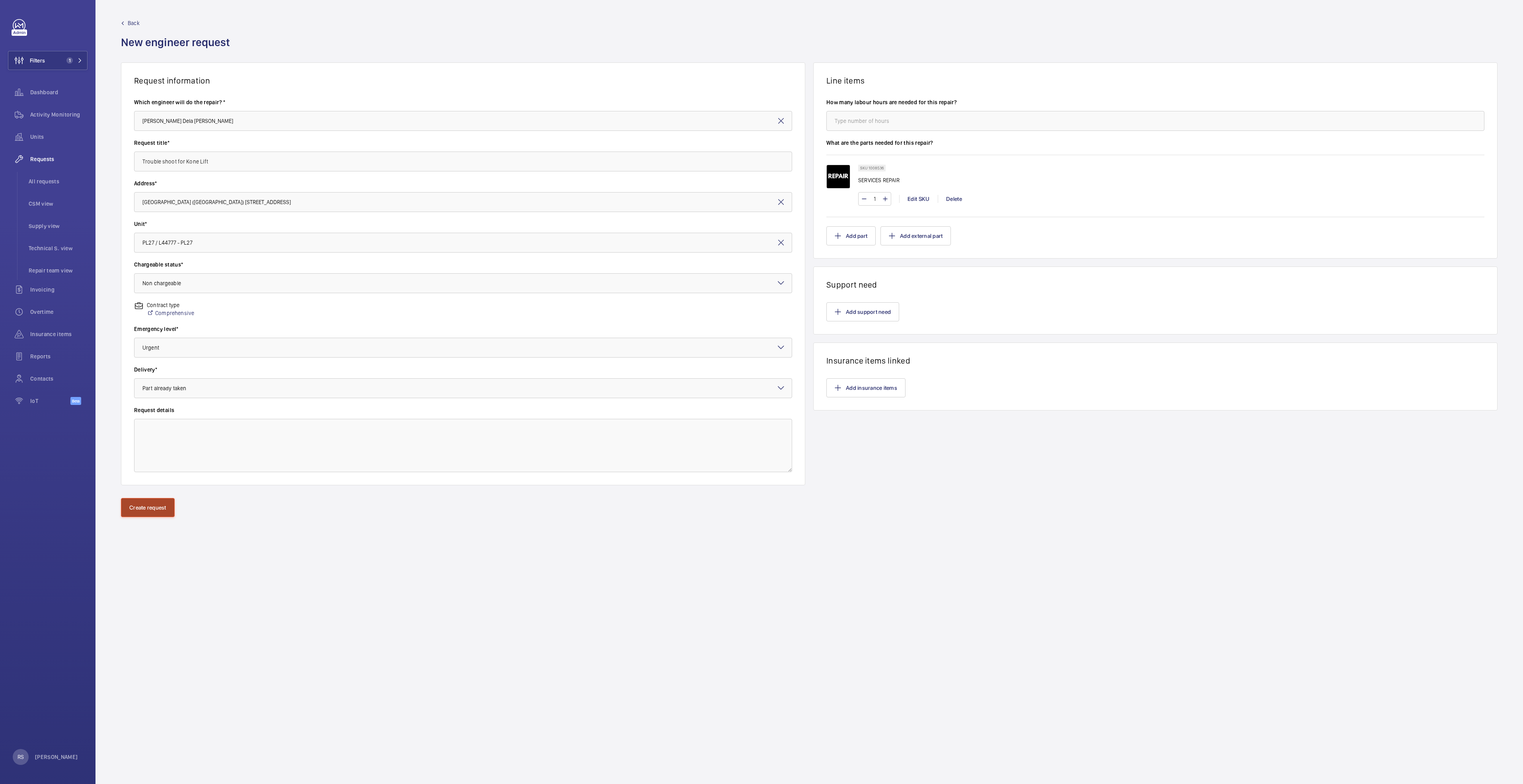
click at [158, 402] on button "Create request" at bounding box center [148, 507] width 53 height 19
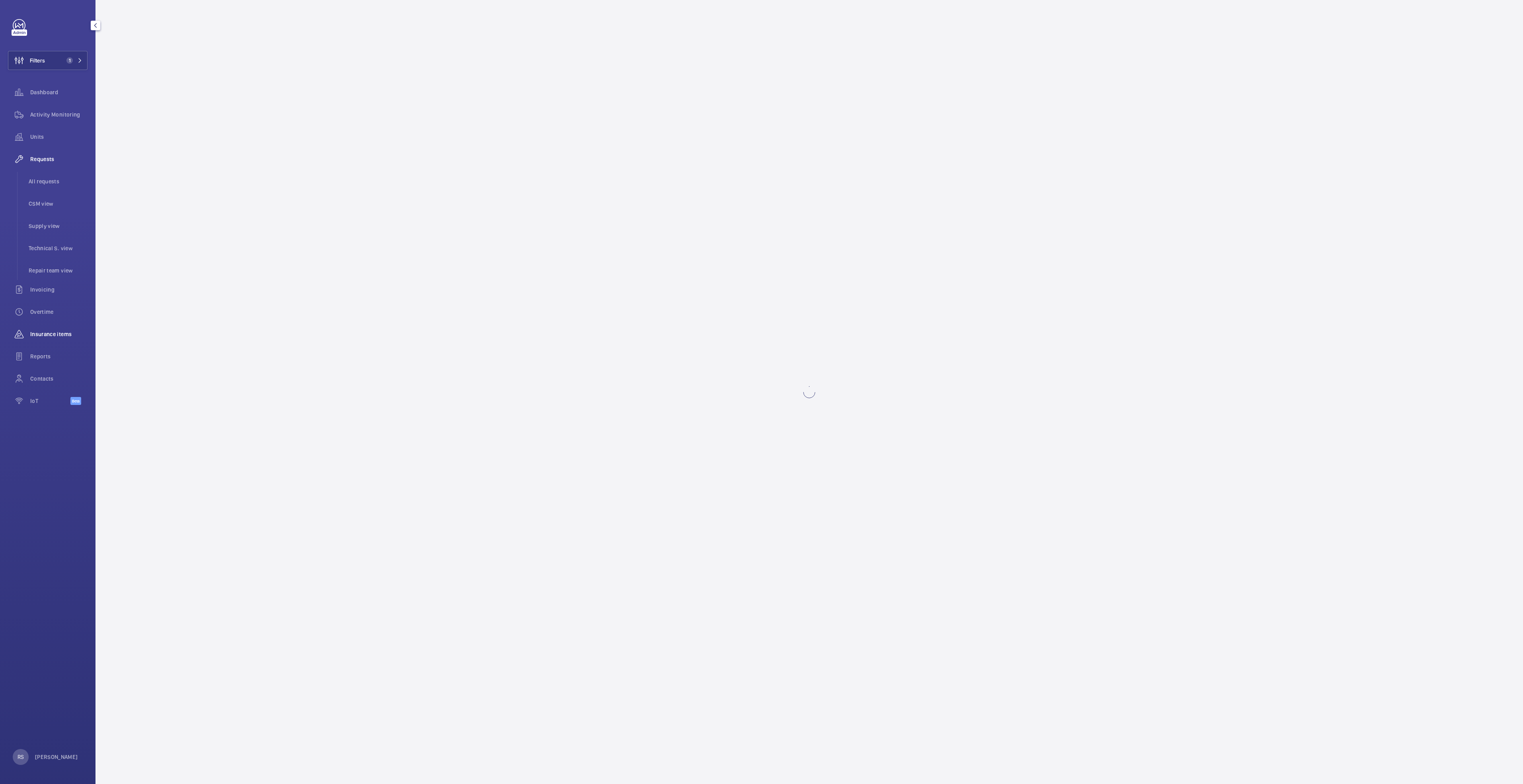
click at [264, 91] on wm-front-async-data-loader at bounding box center [809, 392] width 1428 height 784
click at [758, 121] on wm-front-async-data-loader at bounding box center [809, 392] width 1428 height 784
click at [361, 402] on wm-front-async-data-loader at bounding box center [809, 392] width 1428 height 784
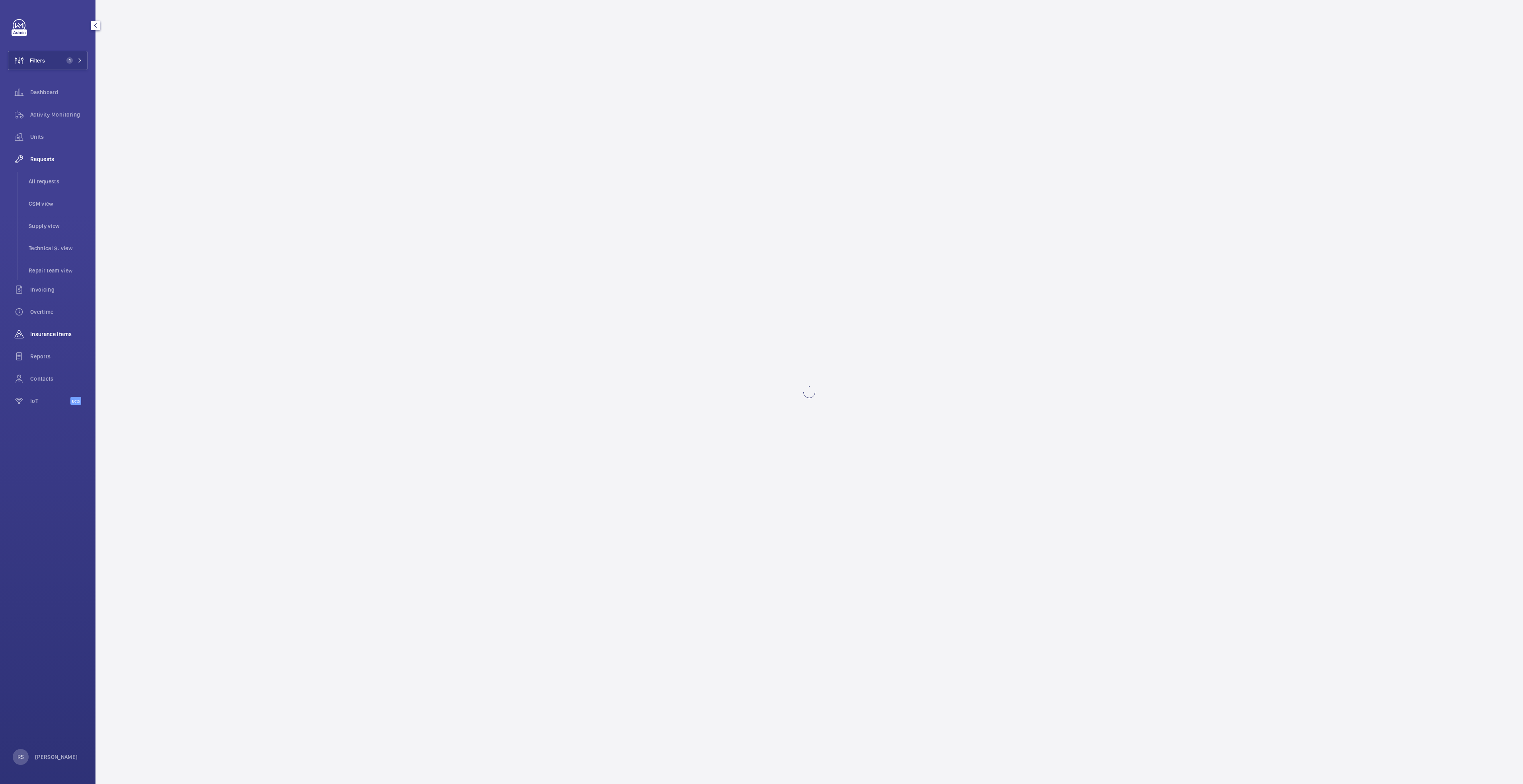
click at [42, 115] on span "Activity Monitoring" at bounding box center [59, 114] width 57 height 8
